Goal: Book appointment/travel/reservation

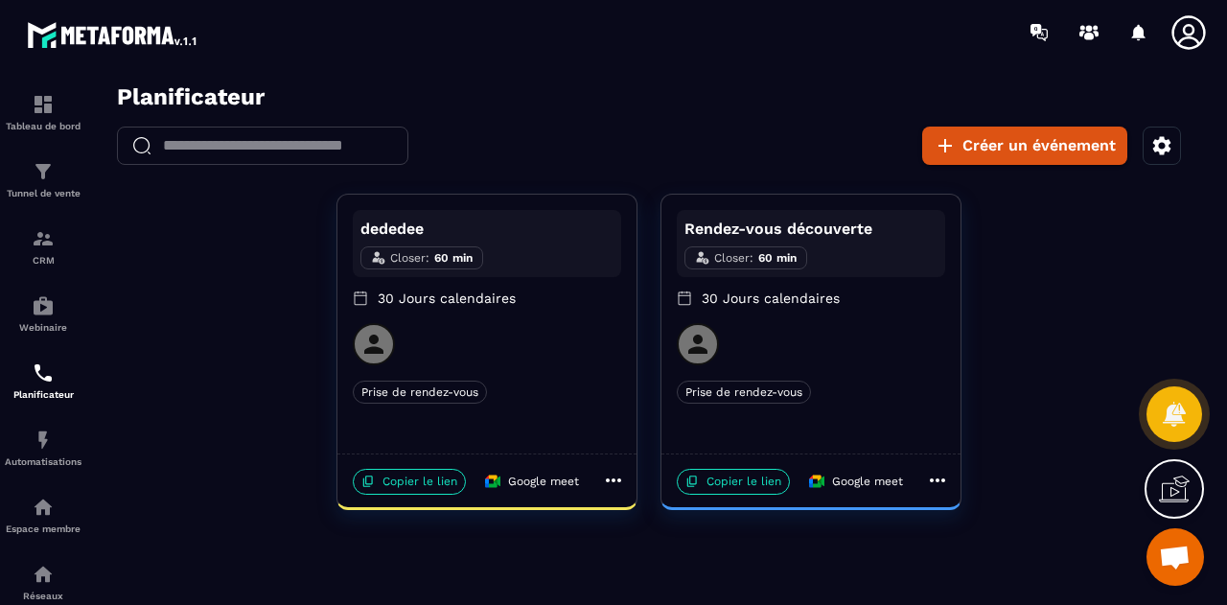
scroll to position [8964, 0]
click at [435, 481] on p "Copier le lien" at bounding box center [409, 482] width 113 height 26
click at [1170, 134] on icon "button" at bounding box center [1162, 145] width 23 height 23
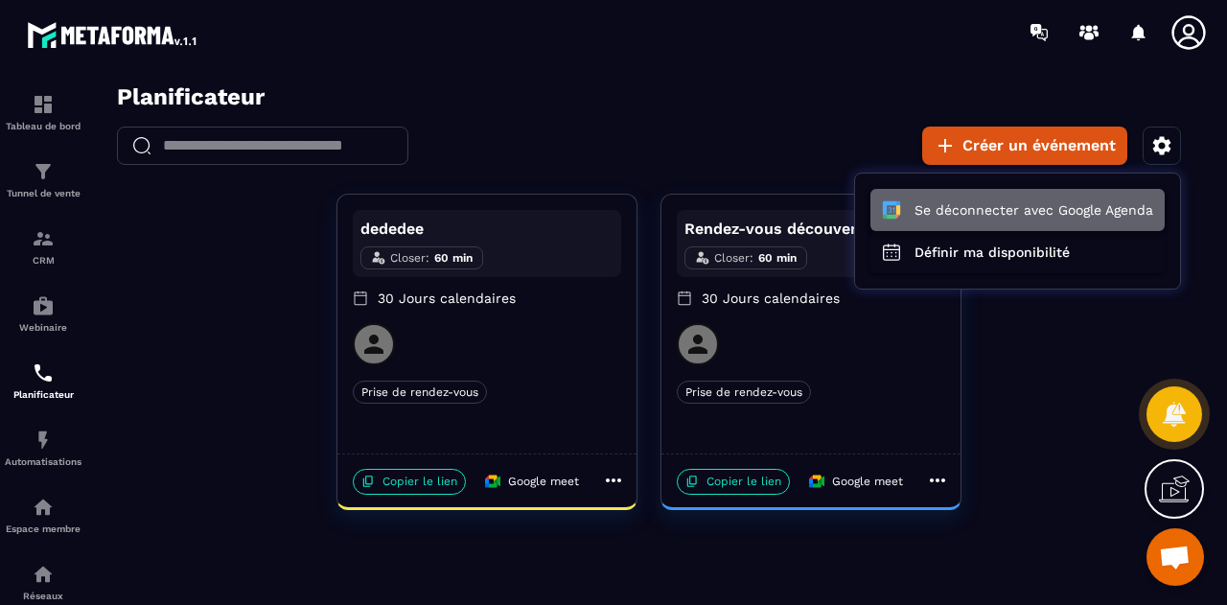
click at [1060, 203] on button "Se déconnecter avec Google Agenda" at bounding box center [1018, 210] width 294 height 42
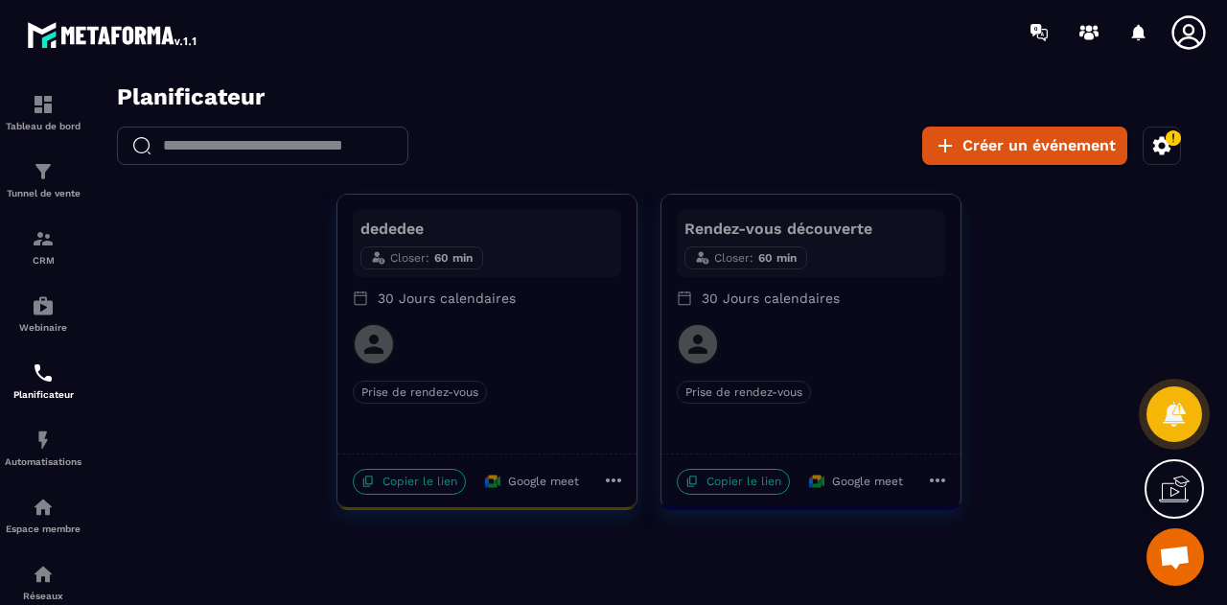
click at [1167, 149] on icon "button" at bounding box center [1162, 145] width 18 height 18
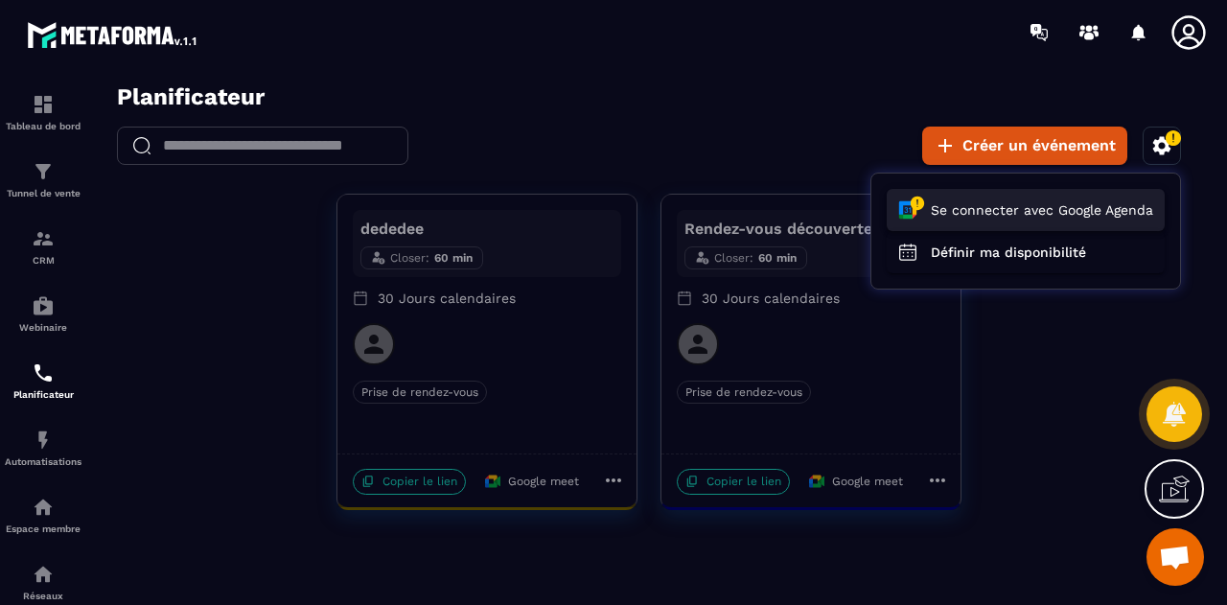
click at [1076, 208] on button "Se connecter avec Google Agenda" at bounding box center [1026, 210] width 278 height 42
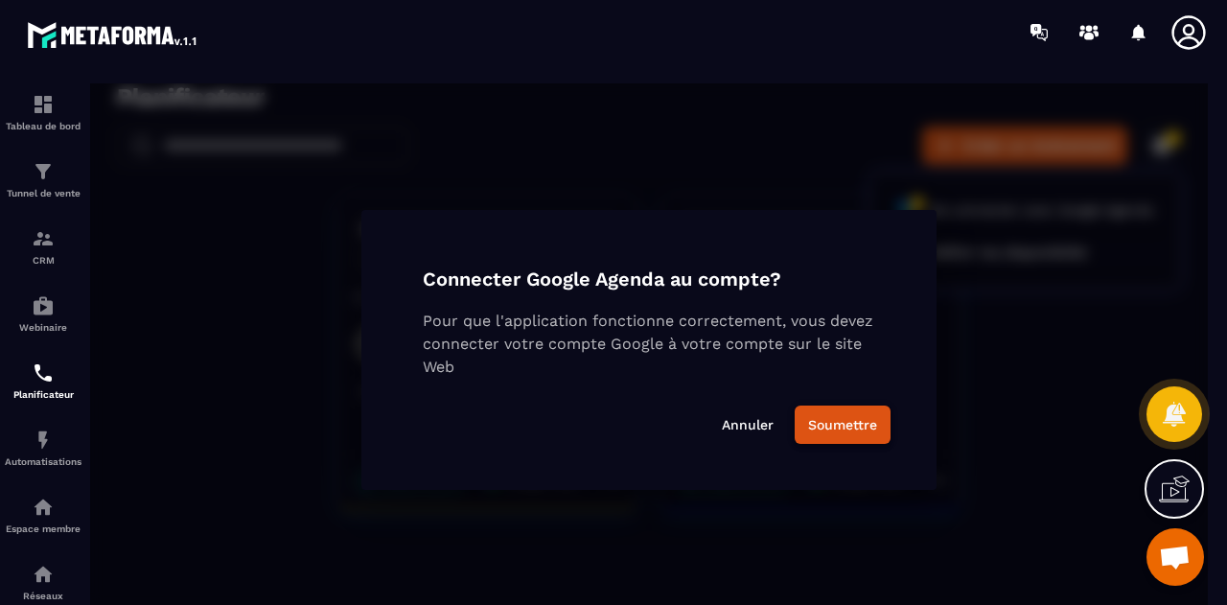
click at [826, 410] on button "Soumettre" at bounding box center [843, 425] width 96 height 38
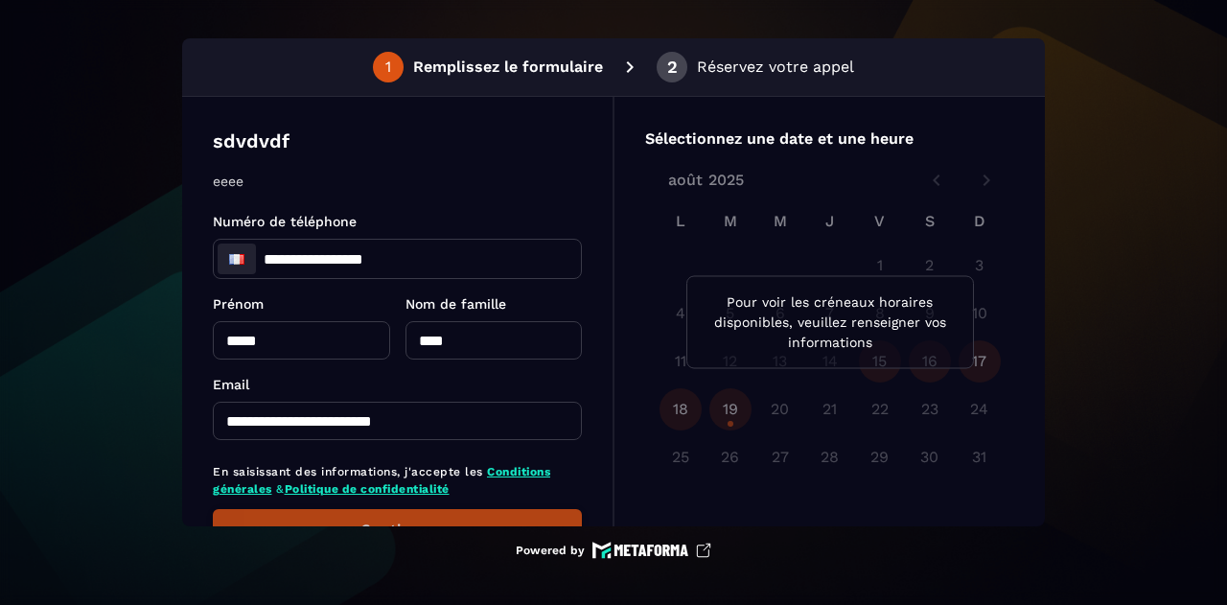
click at [384, 519] on button "Continuer" at bounding box center [397, 530] width 369 height 42
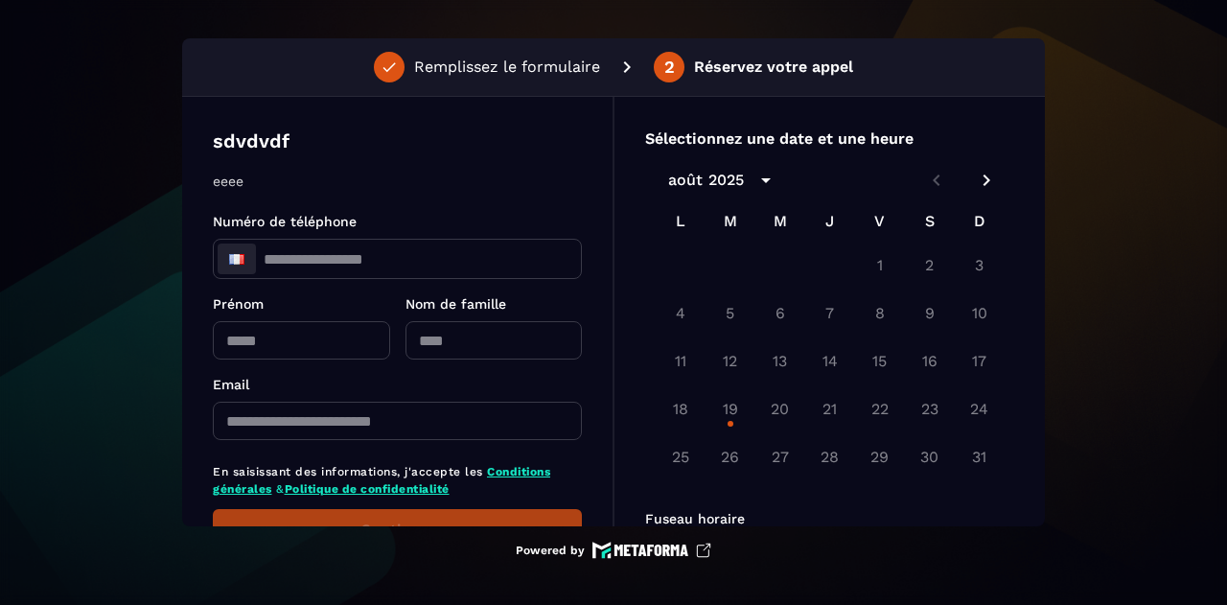
click at [985, 182] on icon "Next month" at bounding box center [986, 180] width 23 height 23
click at [928, 183] on icon "Previous month" at bounding box center [936, 180] width 23 height 23
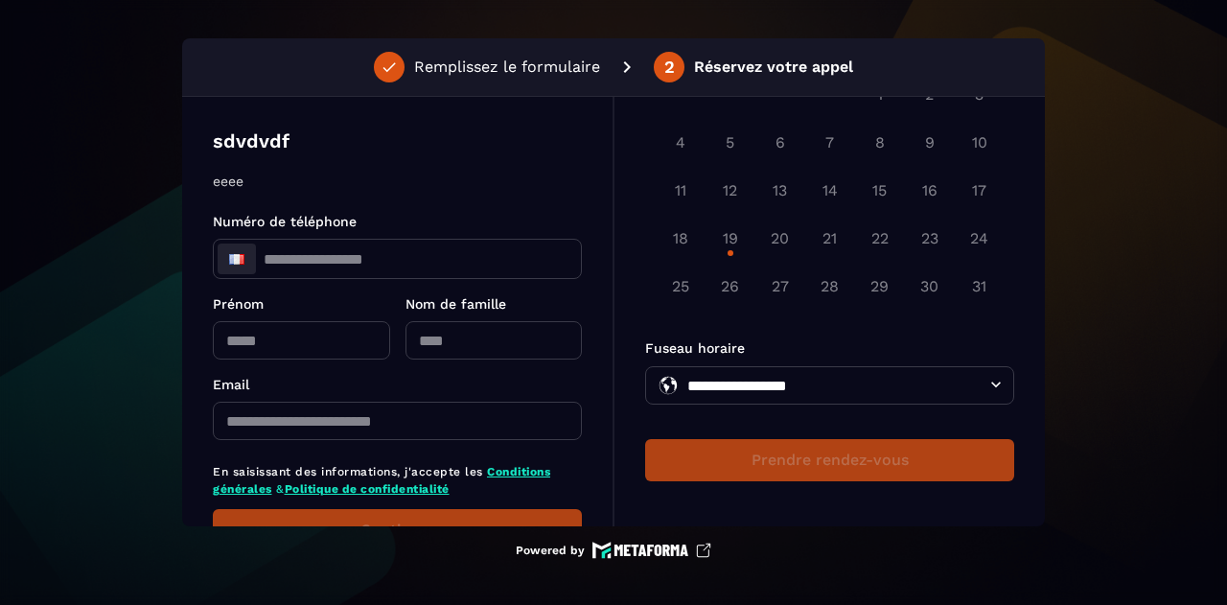
scroll to position [70, 0]
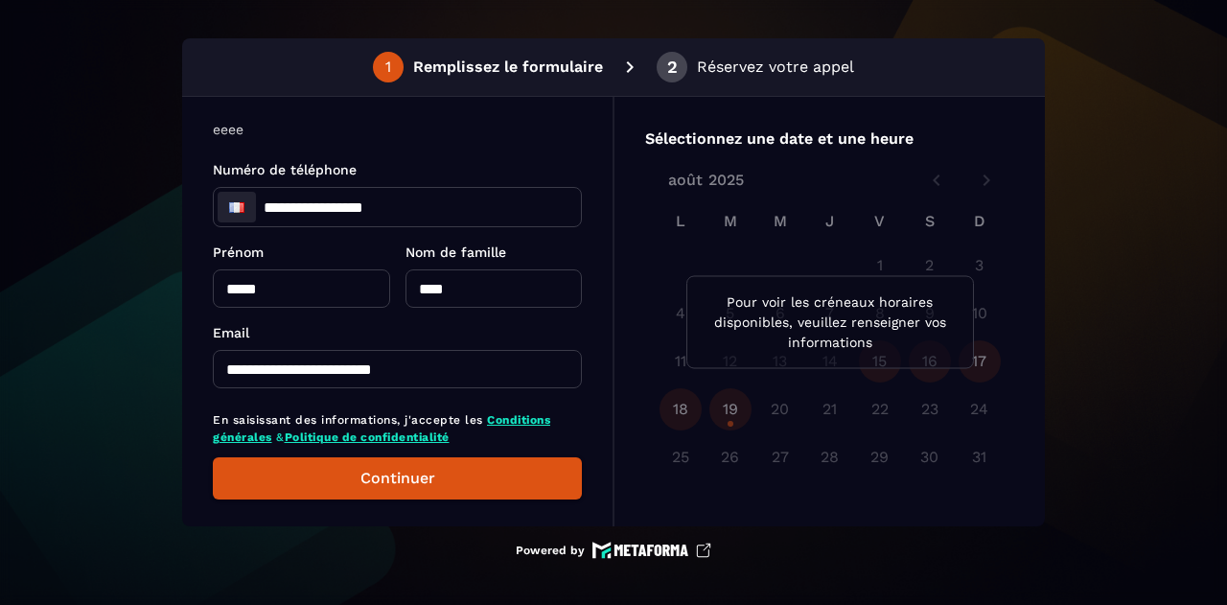
scroll to position [70, 0]
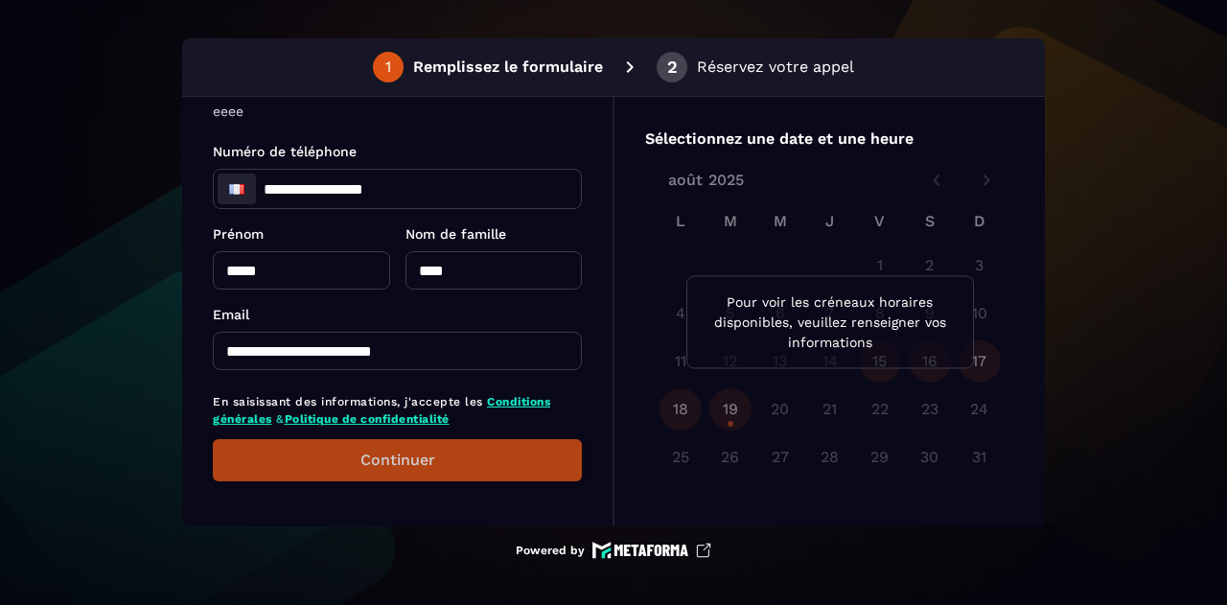
click at [382, 471] on button "Continuer" at bounding box center [397, 460] width 369 height 42
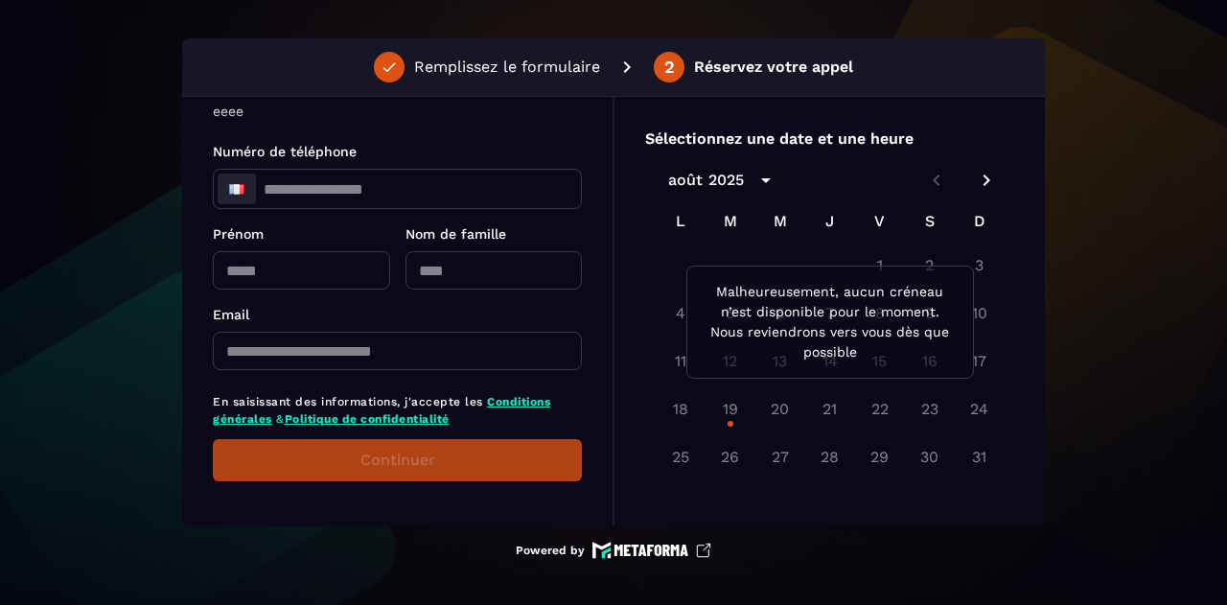
click at [382, 467] on div "Continuer" at bounding box center [397, 460] width 369 height 42
